Goal: Task Accomplishment & Management: Complete application form

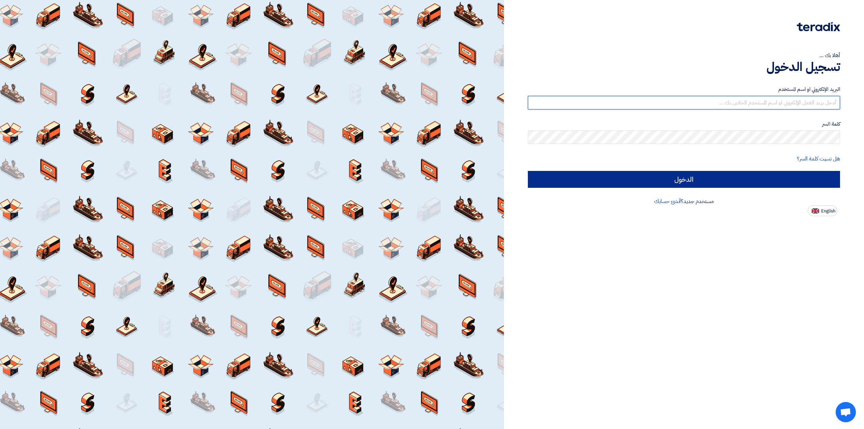
type input "[EMAIL_ADDRESS][DOMAIN_NAME]"
click at [744, 180] on input "الدخول" at bounding box center [684, 179] width 312 height 17
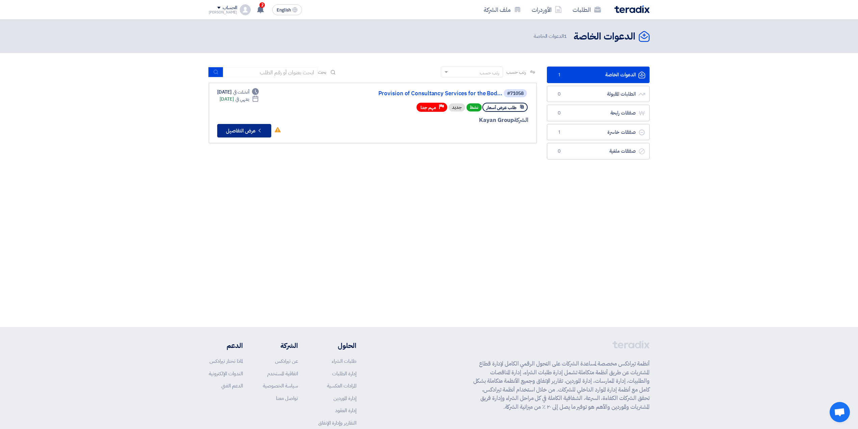
click at [232, 133] on button "Check details عرض التفاصيل" at bounding box center [244, 131] width 54 height 14
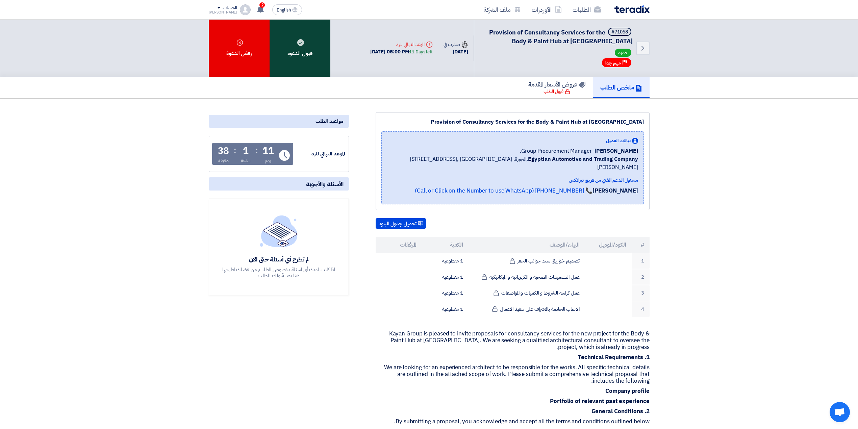
click at [311, 59] on div "قبول الدعوه" at bounding box center [299, 48] width 61 height 57
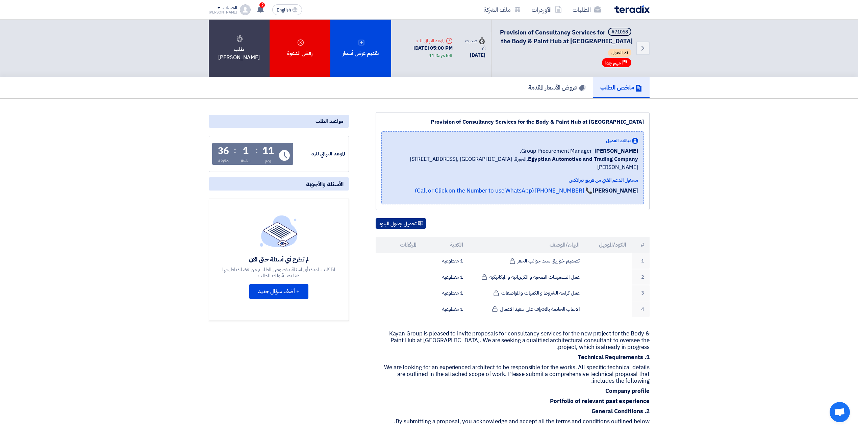
click at [409, 222] on button "تحميل جدول البنود" at bounding box center [400, 223] width 50 height 11
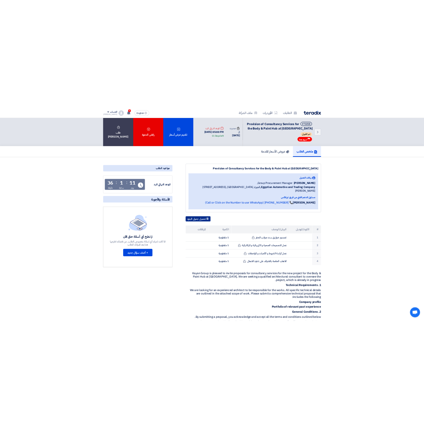
scroll to position [225, 0]
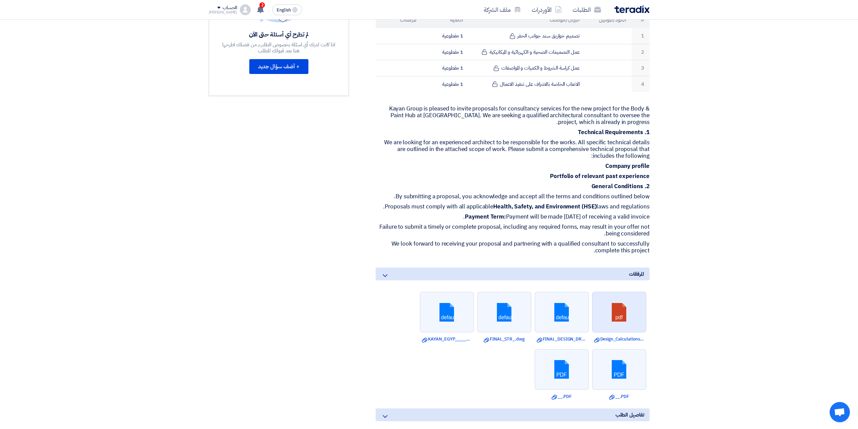
click at [616, 321] on link at bounding box center [619, 312] width 54 height 41
click at [558, 307] on link at bounding box center [562, 312] width 54 height 41
click at [504, 320] on link at bounding box center [504, 312] width 54 height 41
click at [450, 324] on link at bounding box center [447, 312] width 54 height 41
click at [561, 371] on link at bounding box center [562, 369] width 54 height 41
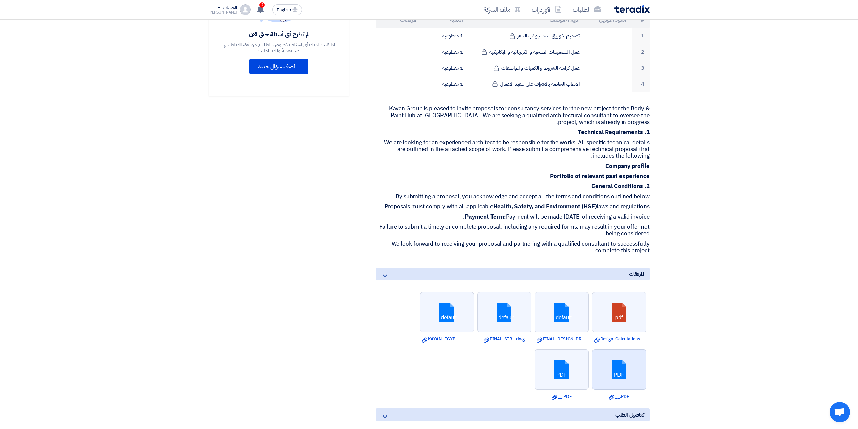
click at [623, 373] on link at bounding box center [619, 369] width 54 height 41
click at [566, 367] on link at bounding box center [562, 369] width 54 height 41
click at [569, 369] on link at bounding box center [562, 369] width 54 height 41
click at [603, 371] on link at bounding box center [619, 369] width 54 height 41
click at [569, 310] on link at bounding box center [562, 312] width 54 height 41
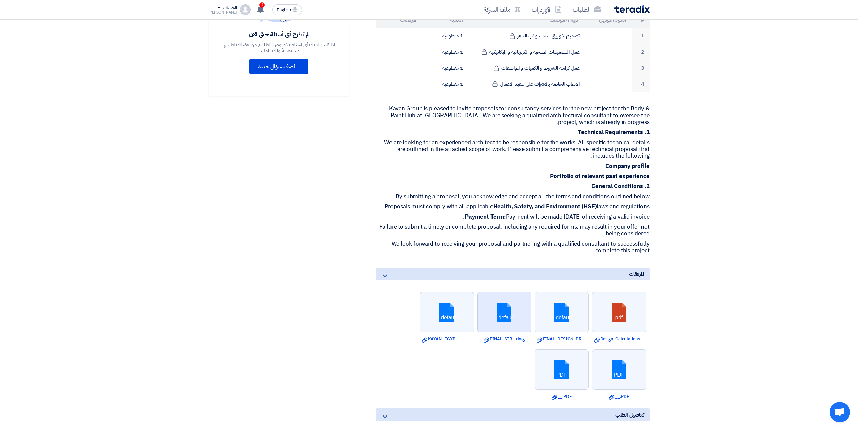
click at [504, 319] on link at bounding box center [504, 312] width 54 height 41
click at [459, 317] on link at bounding box center [447, 312] width 54 height 41
click at [638, 369] on link at bounding box center [619, 369] width 54 height 41
click at [571, 379] on link at bounding box center [562, 369] width 54 height 41
click at [561, 397] on link "Download file __.PDF" at bounding box center [562, 396] width 50 height 7
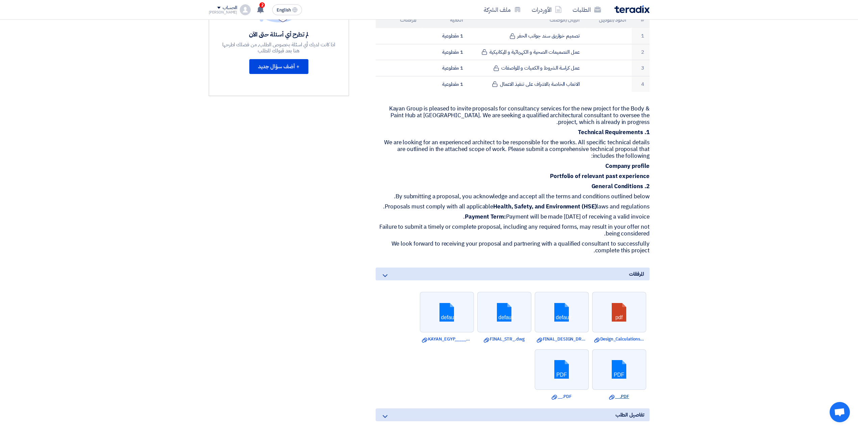
click at [615, 398] on link "Download file __.PDF" at bounding box center [619, 396] width 50 height 7
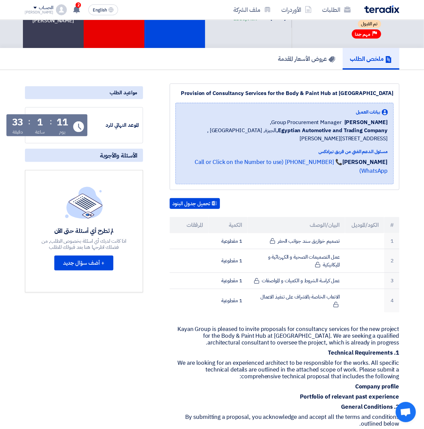
scroll to position [0, 0]
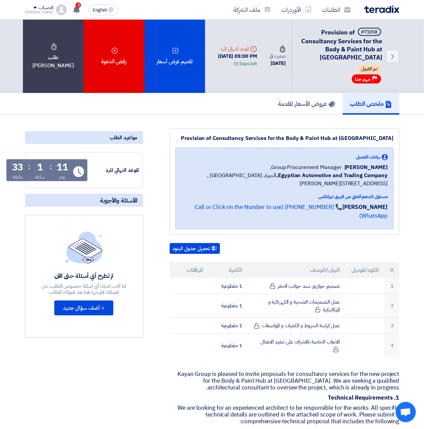
click at [216, 138] on div "Provision of Consultancy Services for the Body & Paint Hub at [GEOGRAPHIC_DATA]" at bounding box center [285, 138] width 218 height 8
copy div "Provision of Consultancy Services for the Body & Paint Hub at [GEOGRAPHIC_DATA]"
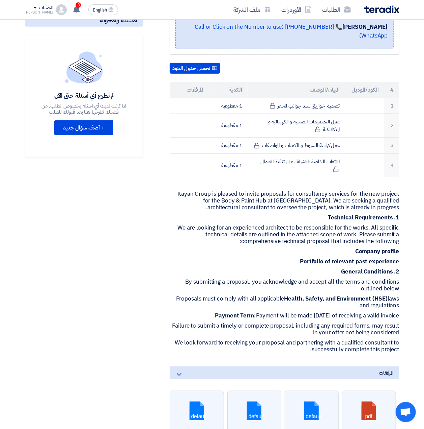
scroll to position [225, 0]
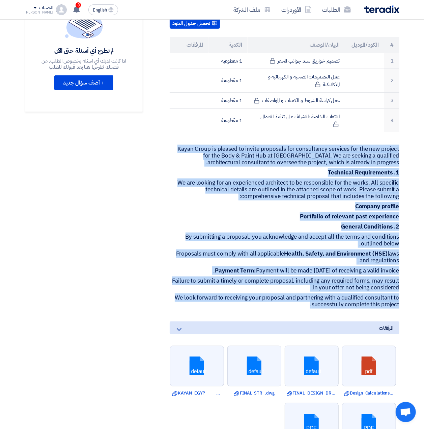
drag, startPoint x: 305, startPoint y: 303, endPoint x: 409, endPoint y: 148, distance: 186.3
click at [409, 148] on section "Provision of Consultancy Services for the Body & Paint Hub at [GEOGRAPHIC_DATA]…" at bounding box center [212, 258] width 424 height 736
copy div "Kayan Group is pleased to invite proposals for consultancy services for the new…"
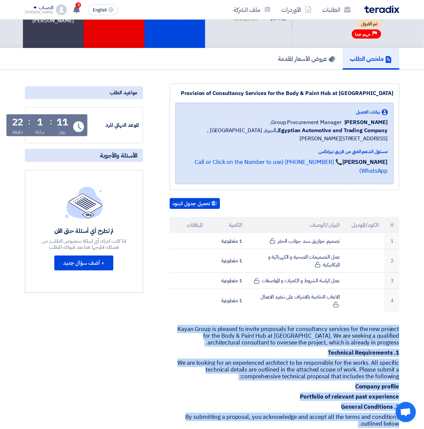
scroll to position [0, 0]
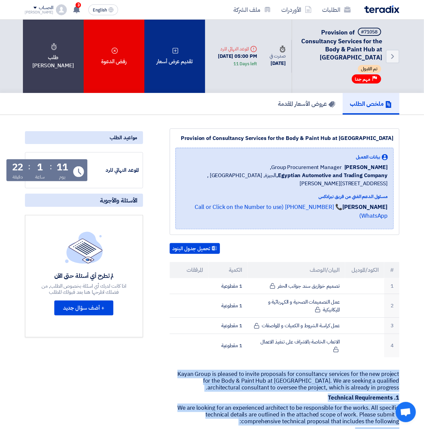
click at [177, 67] on div "تقديم عرض أسعار" at bounding box center [175, 56] width 61 height 73
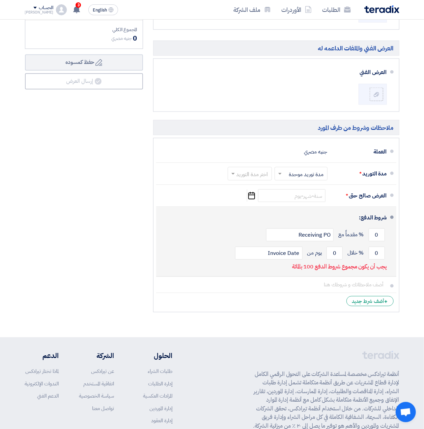
scroll to position [471, 0]
